Goal: Task Accomplishment & Management: Complete application form

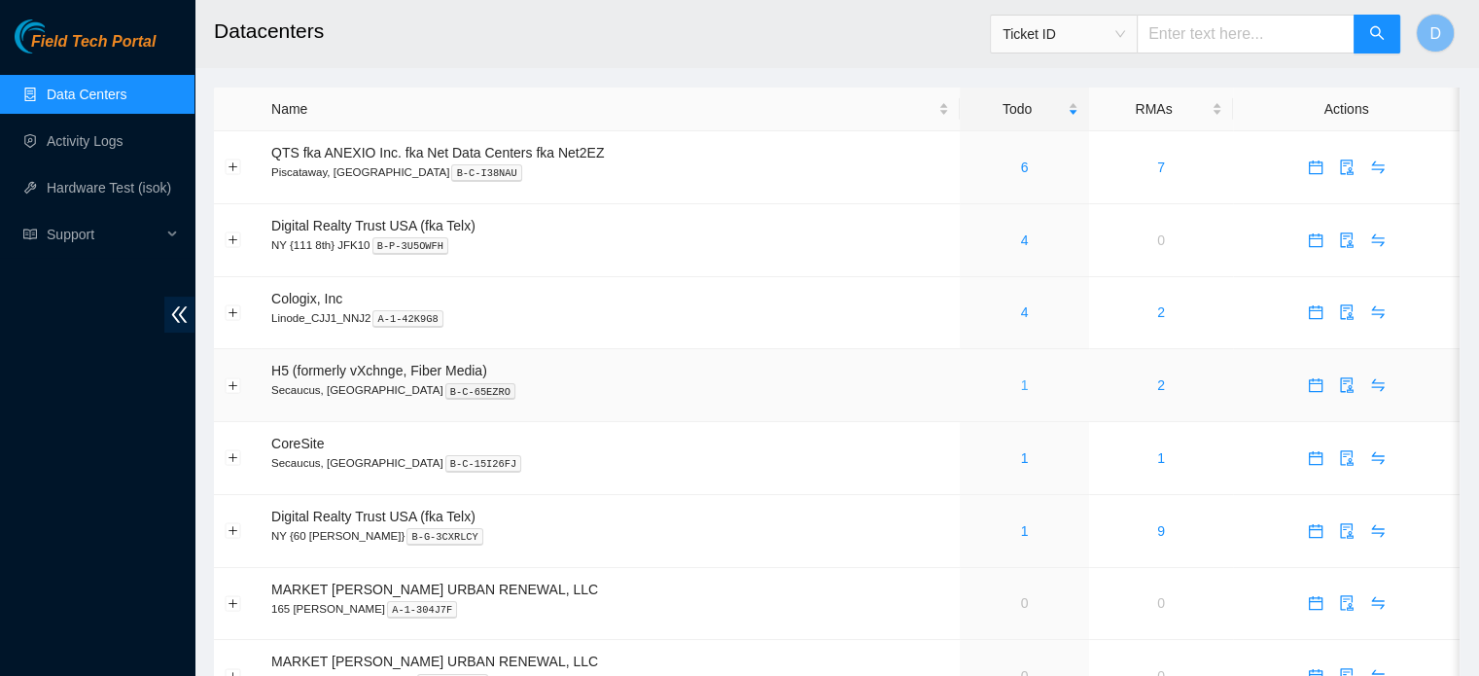
click at [1025, 388] on link "1" at bounding box center [1025, 385] width 8 height 16
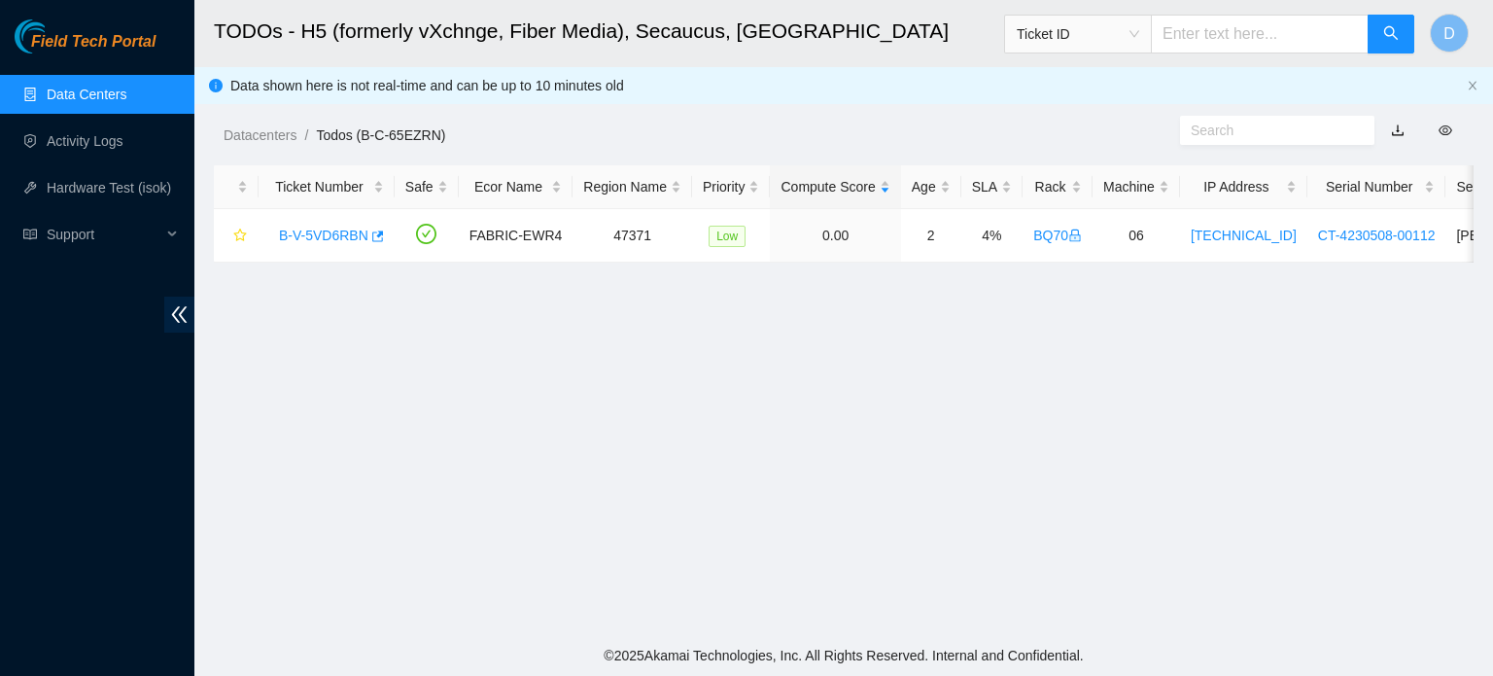
click at [78, 93] on link "Data Centers" at bounding box center [87, 95] width 80 height 16
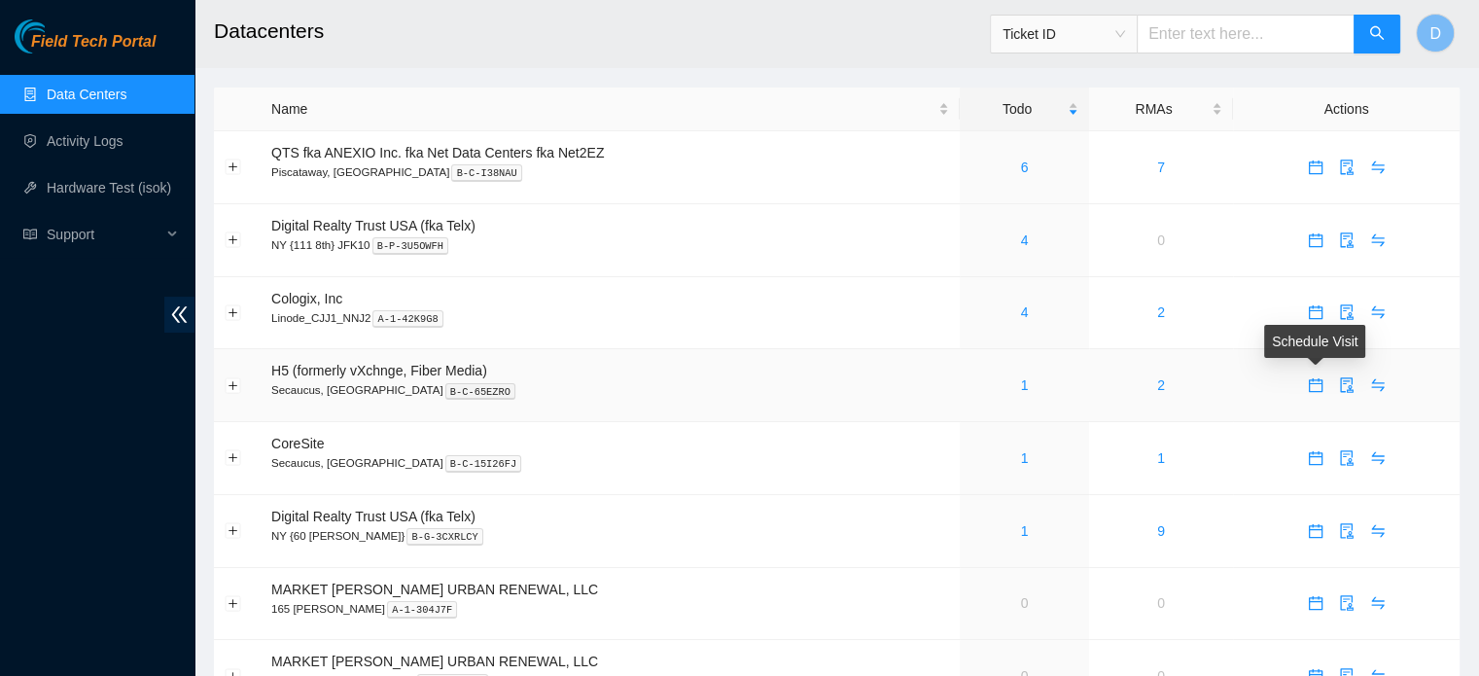
click at [1313, 389] on icon "calendar" at bounding box center [1316, 385] width 16 height 16
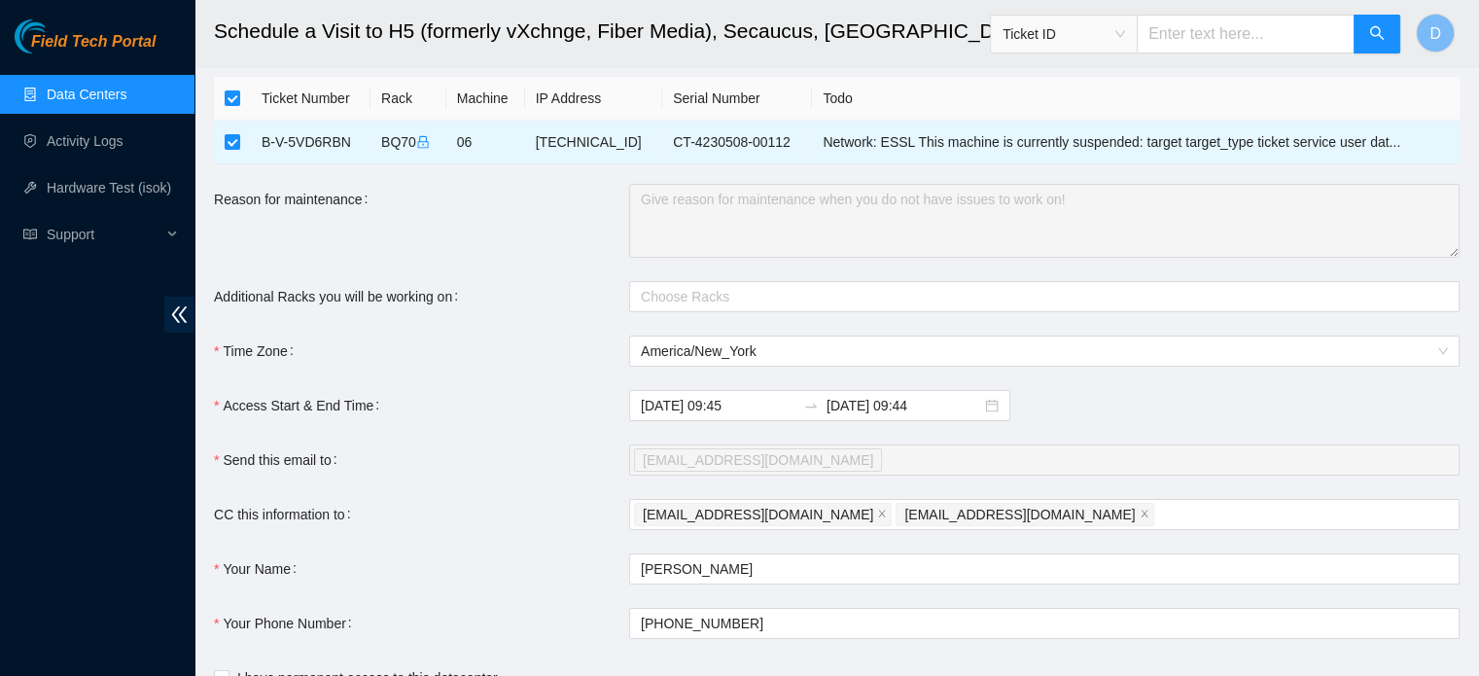
scroll to position [97, 0]
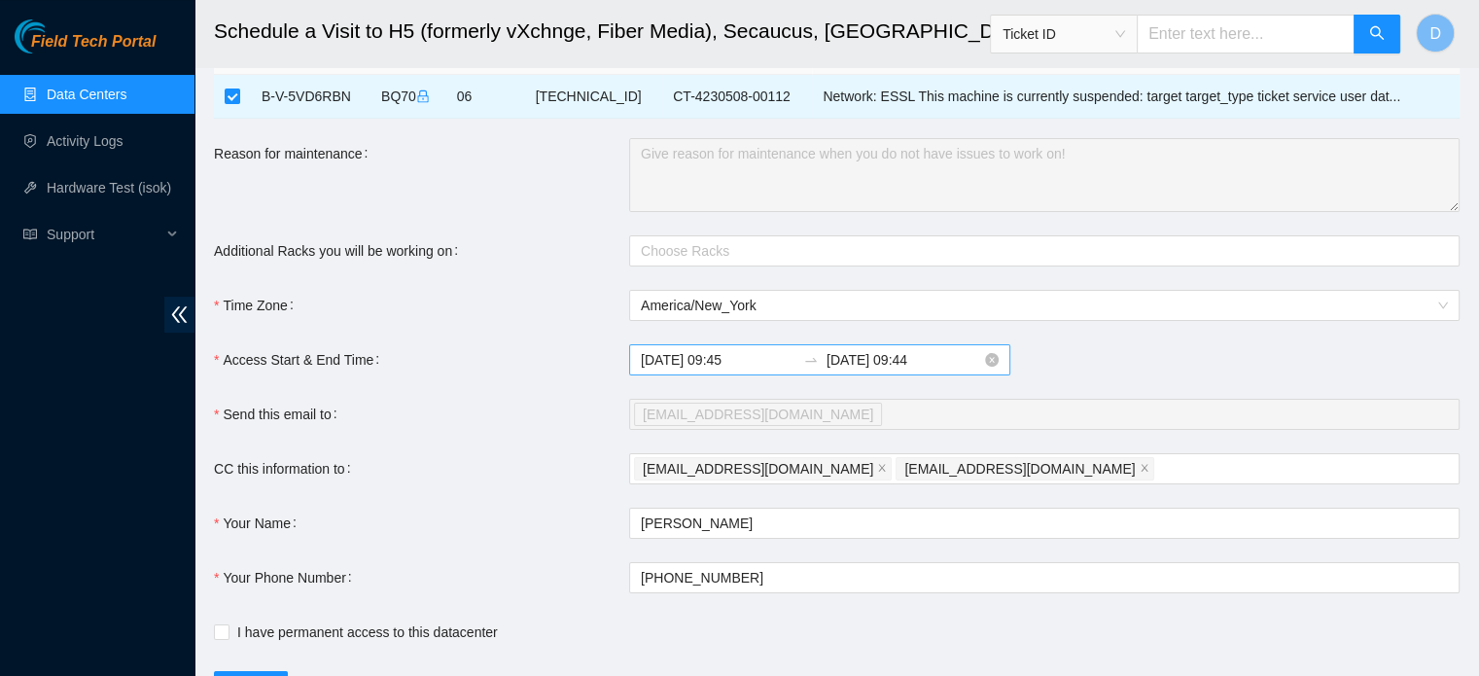
click at [755, 357] on input "[DATE] 09:45" at bounding box center [718, 359] width 155 height 21
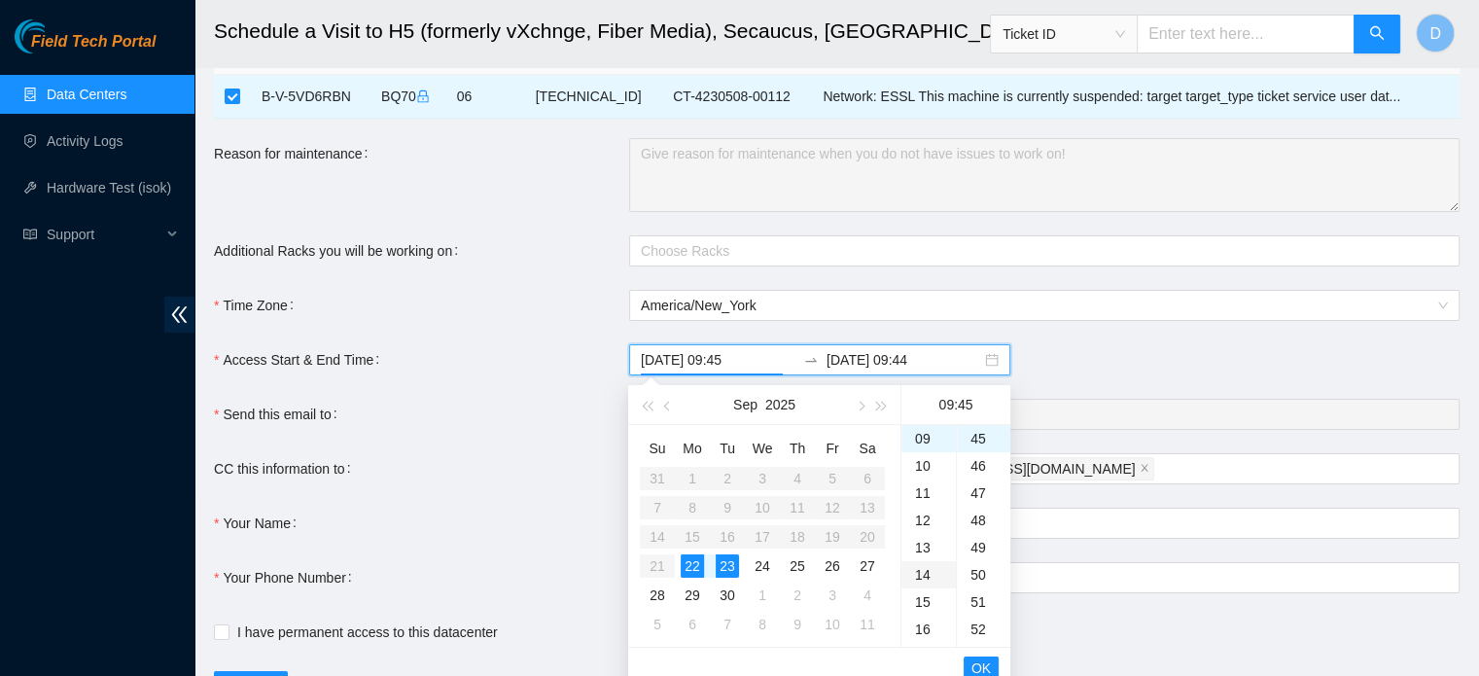
scroll to position [439, 0]
click at [993, 665] on button "OK" at bounding box center [981, 667] width 35 height 23
click at [688, 564] on div "22" at bounding box center [692, 565] width 23 height 23
click at [920, 596] on div "22" at bounding box center [928, 597] width 54 height 27
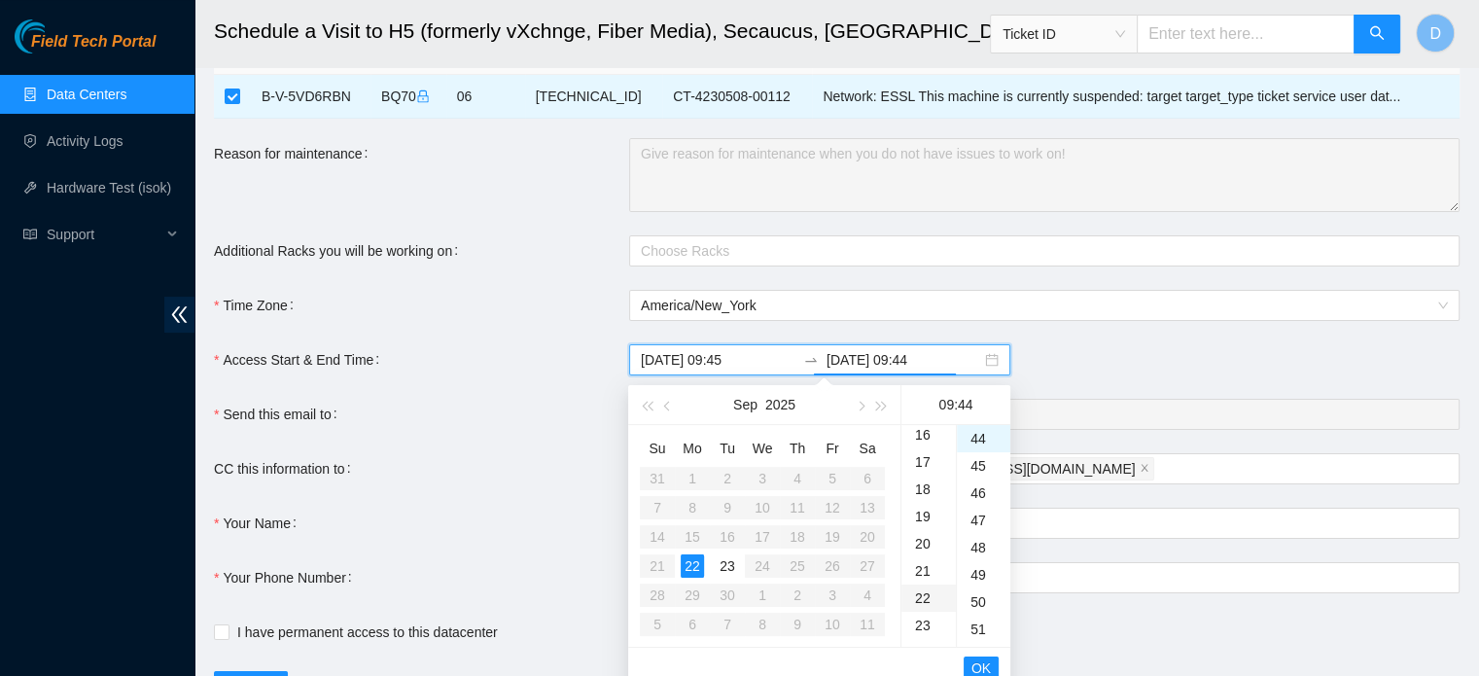
type input "[DATE] 22:44"
click at [981, 657] on span "OK" at bounding box center [980, 667] width 19 height 21
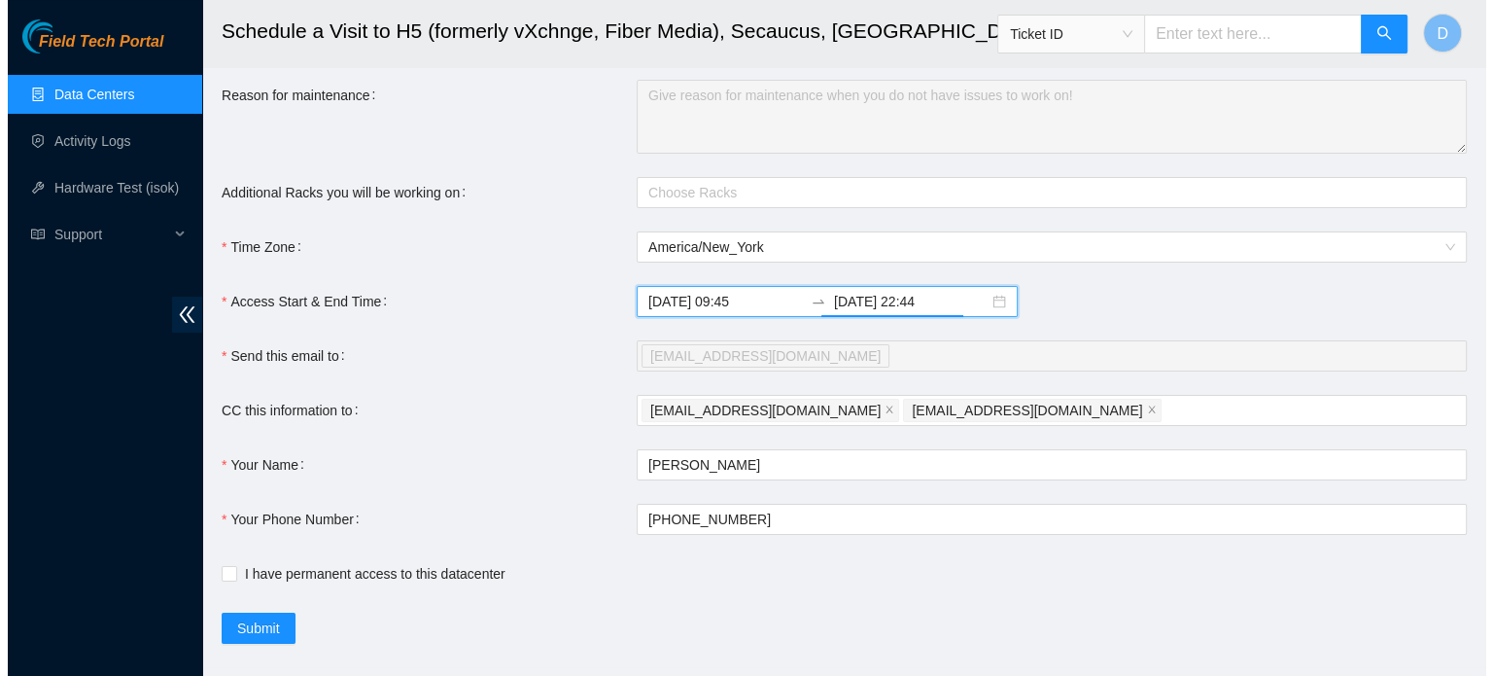
scroll to position [187, 0]
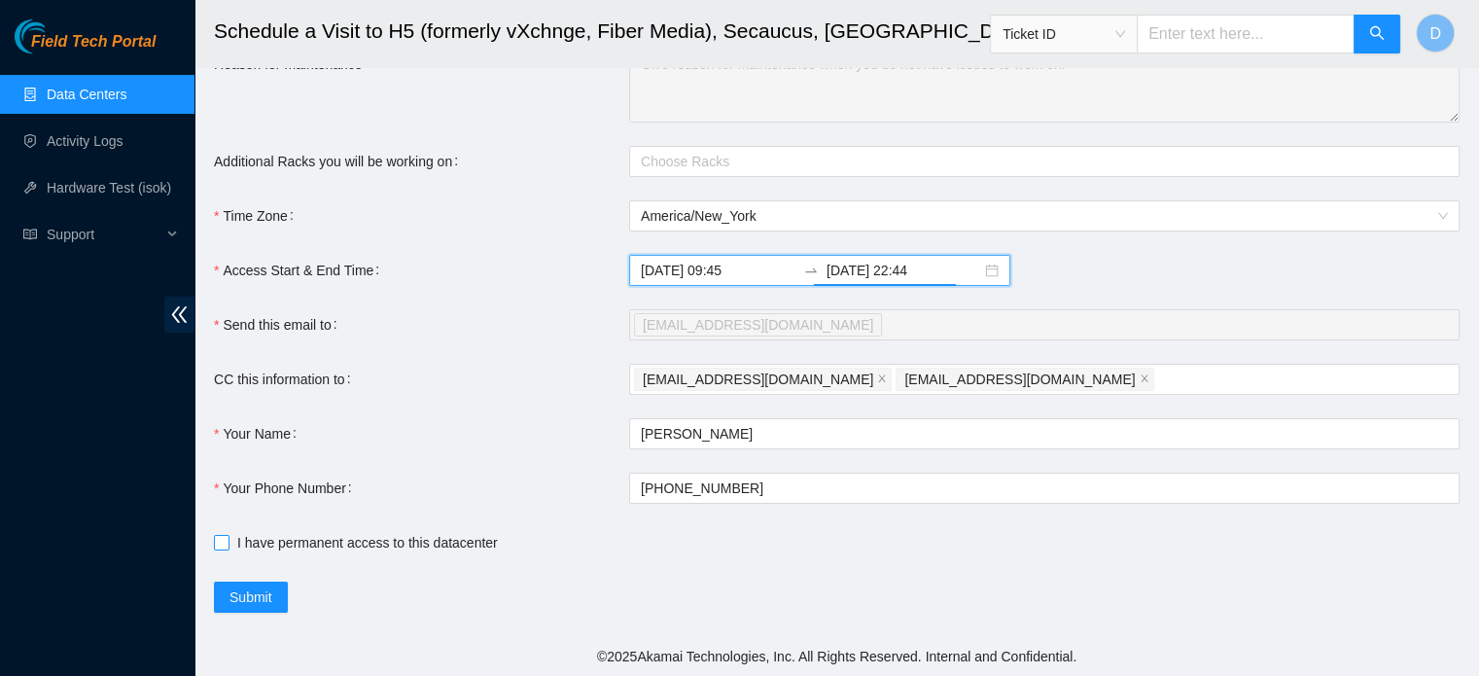
click at [214, 540] on input "I have permanent access to this datacenter" at bounding box center [221, 542] width 14 height 14
checkbox input "true"
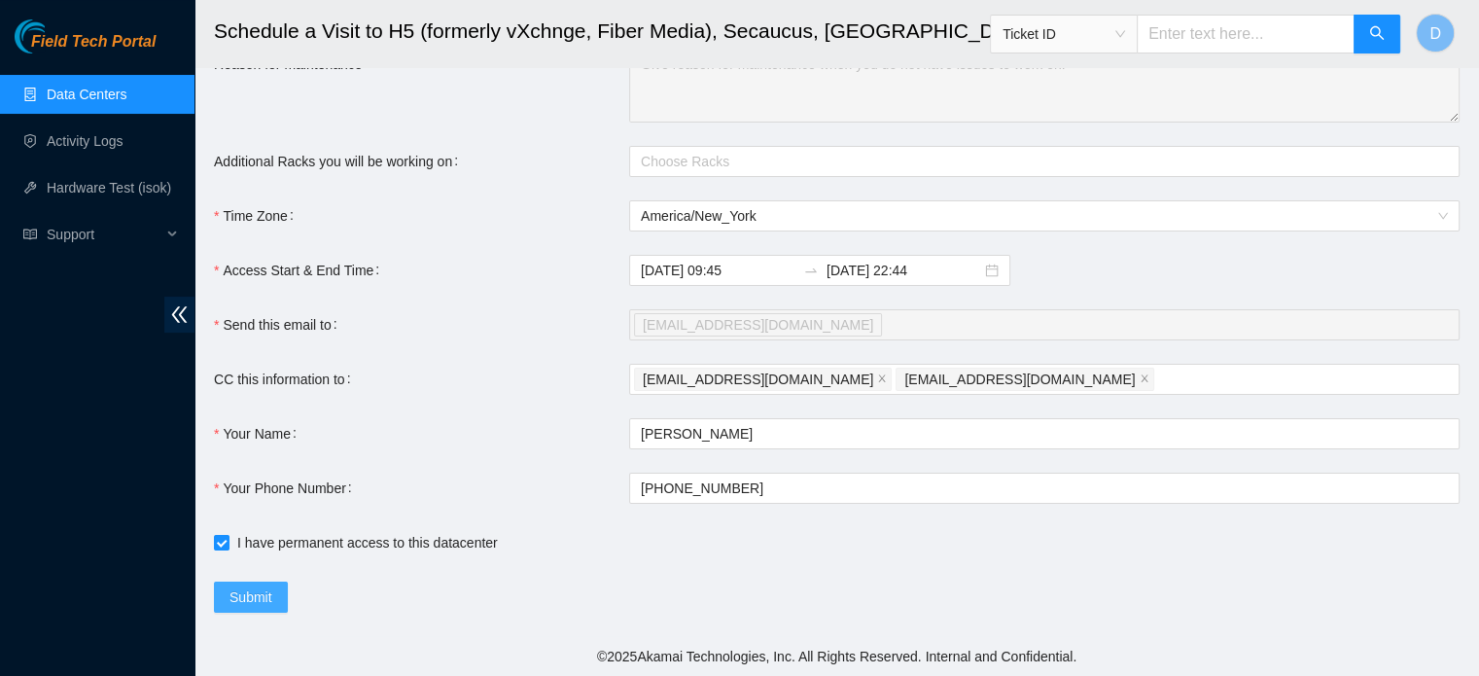
click at [257, 598] on span "Submit" at bounding box center [250, 596] width 43 height 21
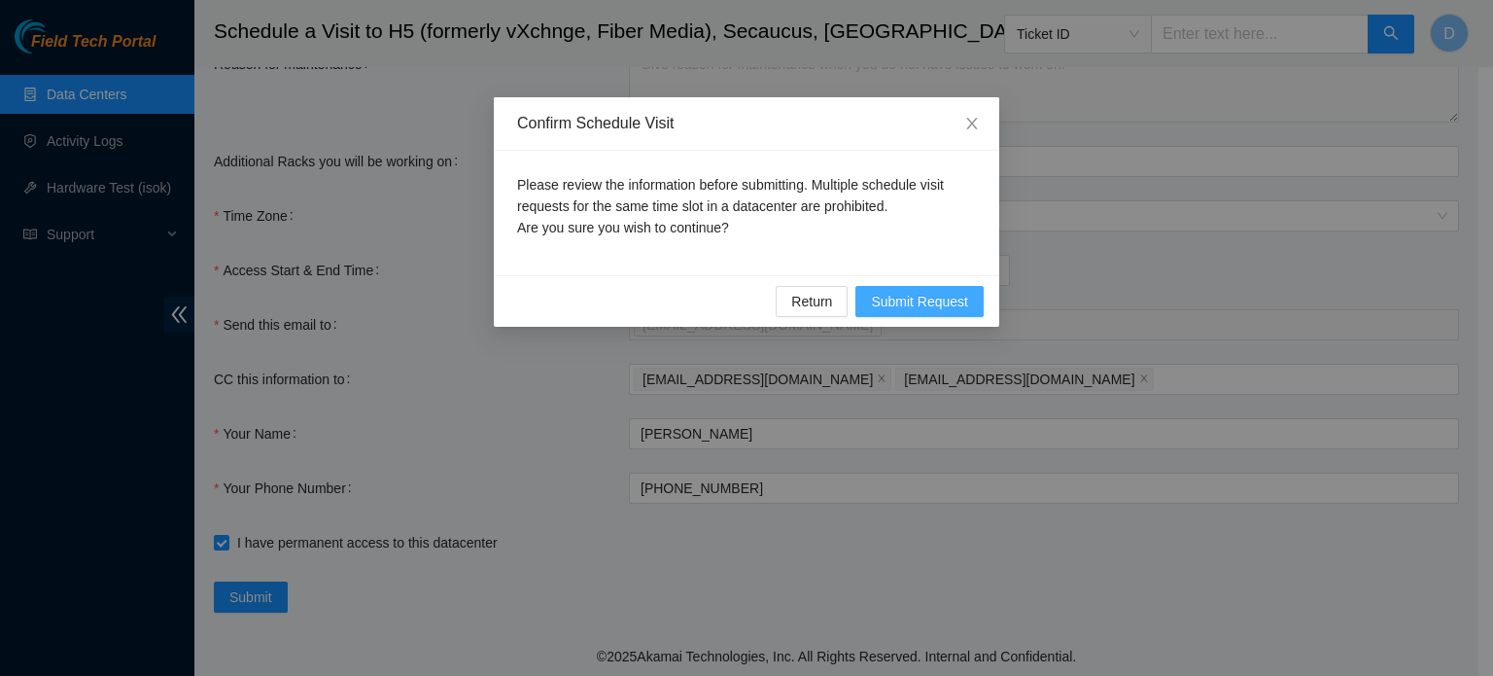
click at [935, 314] on button "Submit Request" at bounding box center [920, 301] width 128 height 31
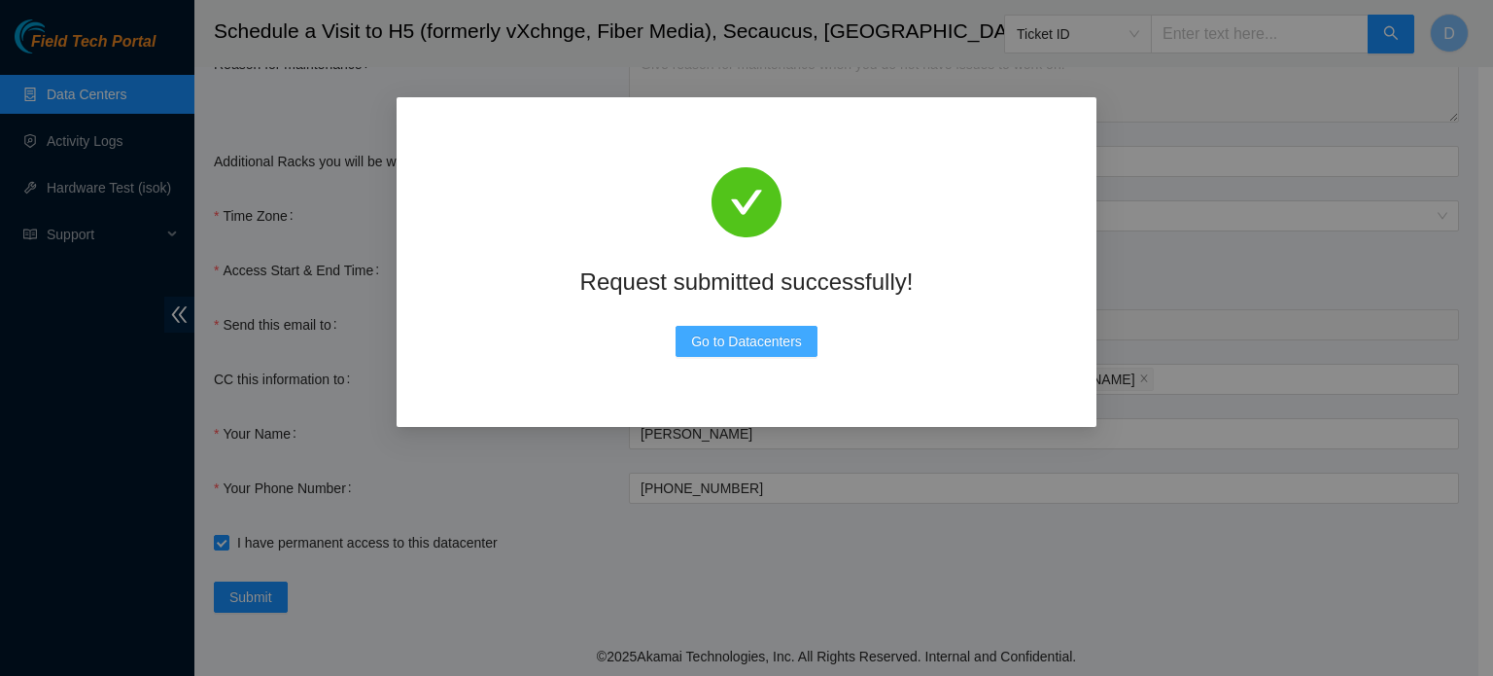
click at [756, 352] on button "Go to Datacenters" at bounding box center [747, 341] width 142 height 31
